Goal: Download file/media

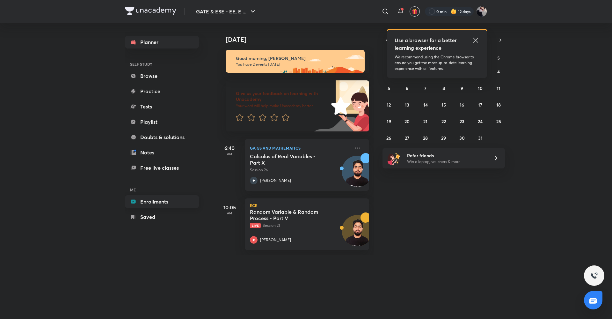
click at [154, 199] on link "Enrollments" at bounding box center [162, 201] width 74 height 13
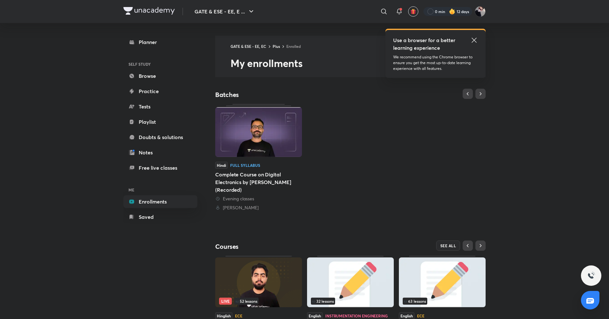
scroll to position [48, 0]
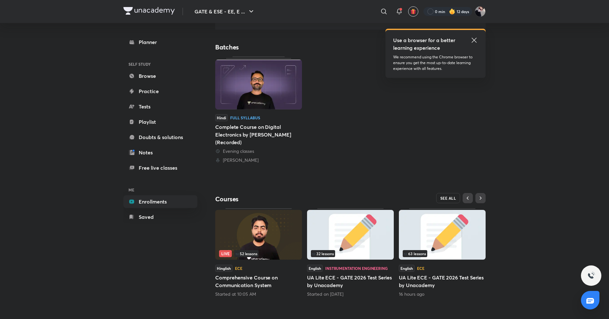
click at [440, 195] on button "SEE ALL" at bounding box center [448, 198] width 24 height 10
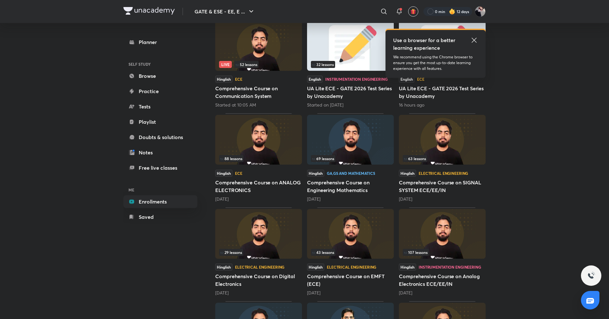
scroll to position [103, 0]
click at [335, 151] on img at bounding box center [350, 139] width 87 height 50
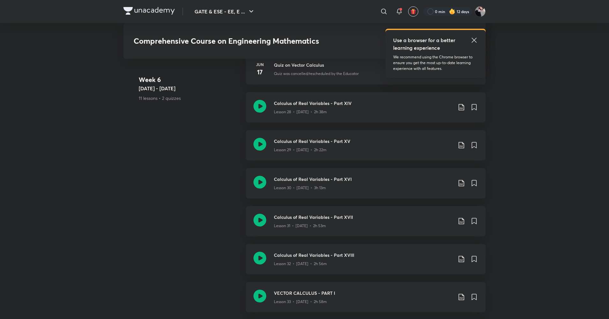
scroll to position [1672, 0]
click at [476, 39] on icon at bounding box center [474, 40] width 5 height 5
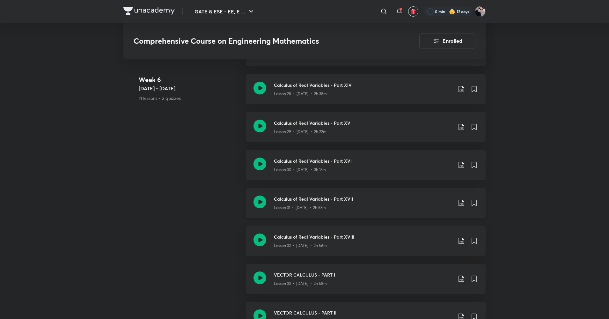
scroll to position [1699, 0]
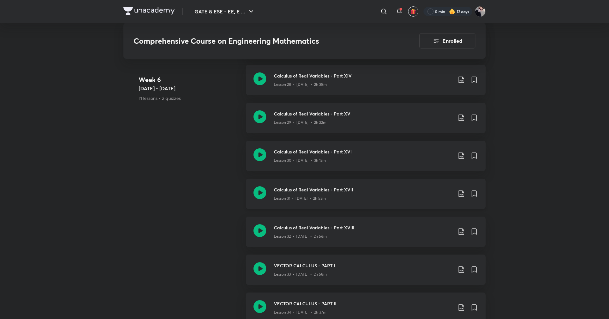
click at [459, 191] on icon at bounding box center [462, 194] width 8 height 8
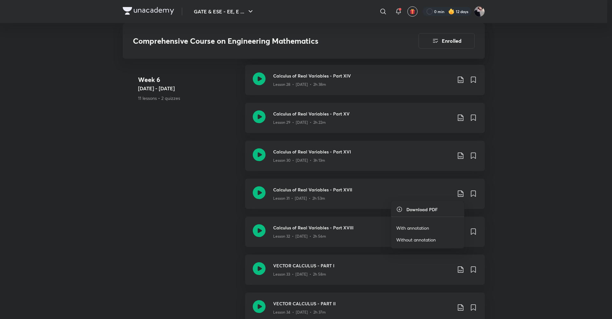
click at [420, 225] on p "With annotation" at bounding box center [412, 228] width 33 height 7
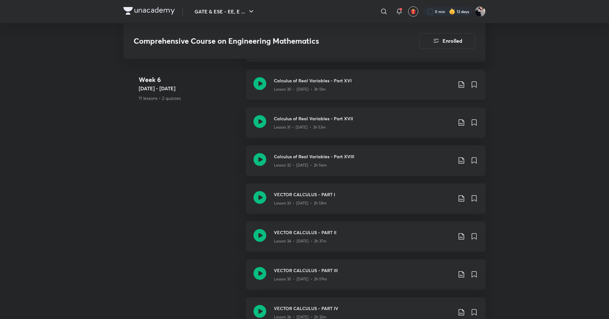
scroll to position [1818, 0]
